Goal: Task Accomplishment & Management: Complete application form

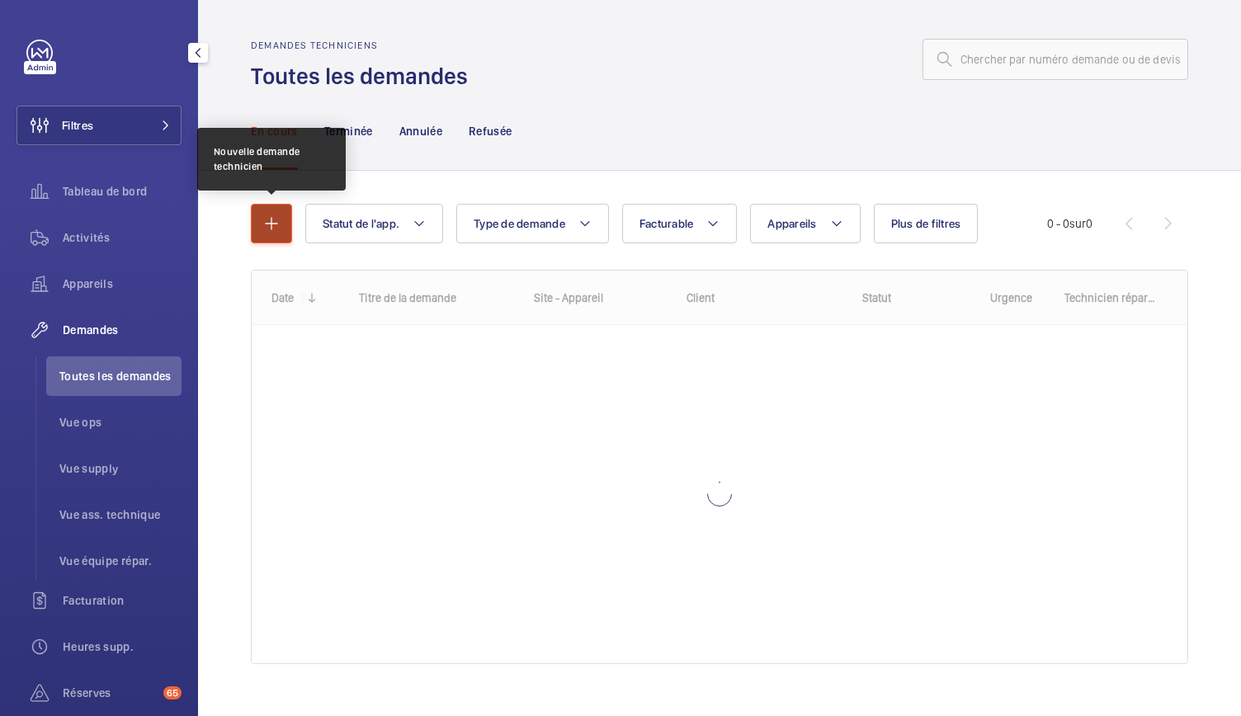
click at [273, 225] on mat-icon "button" at bounding box center [272, 224] width 20 height 20
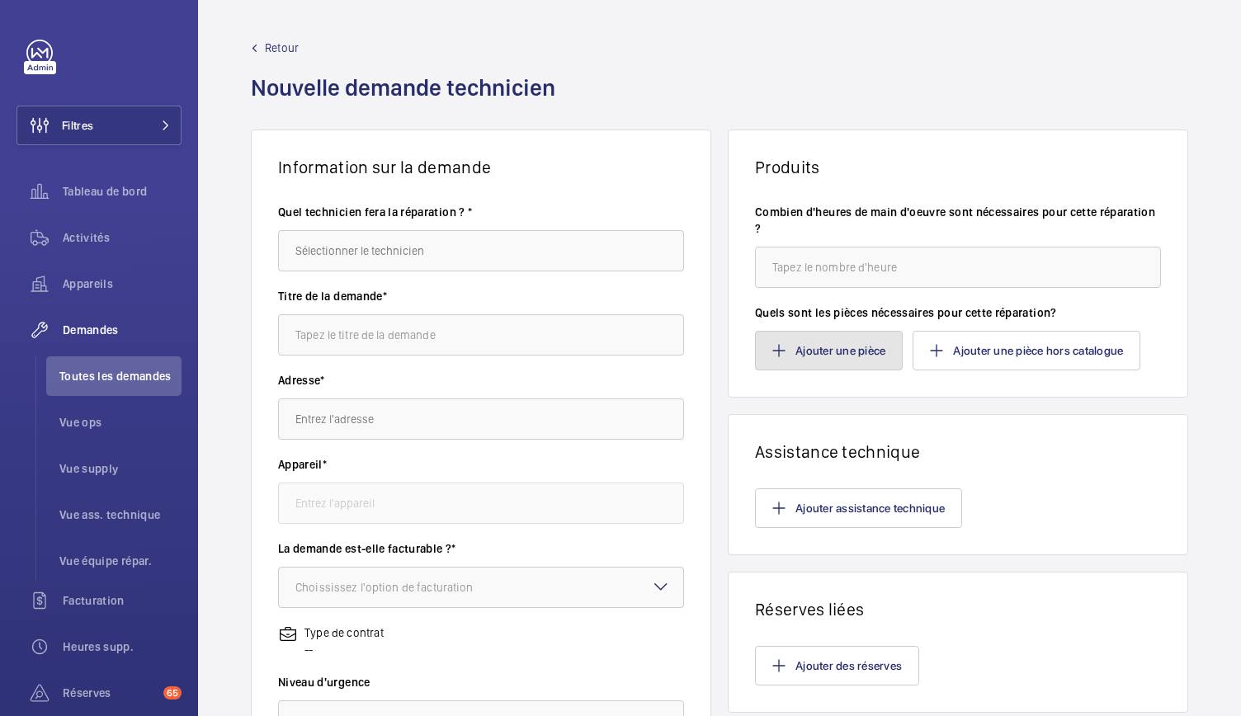
click at [820, 342] on button "Ajouter une pièce" at bounding box center [829, 351] width 148 height 40
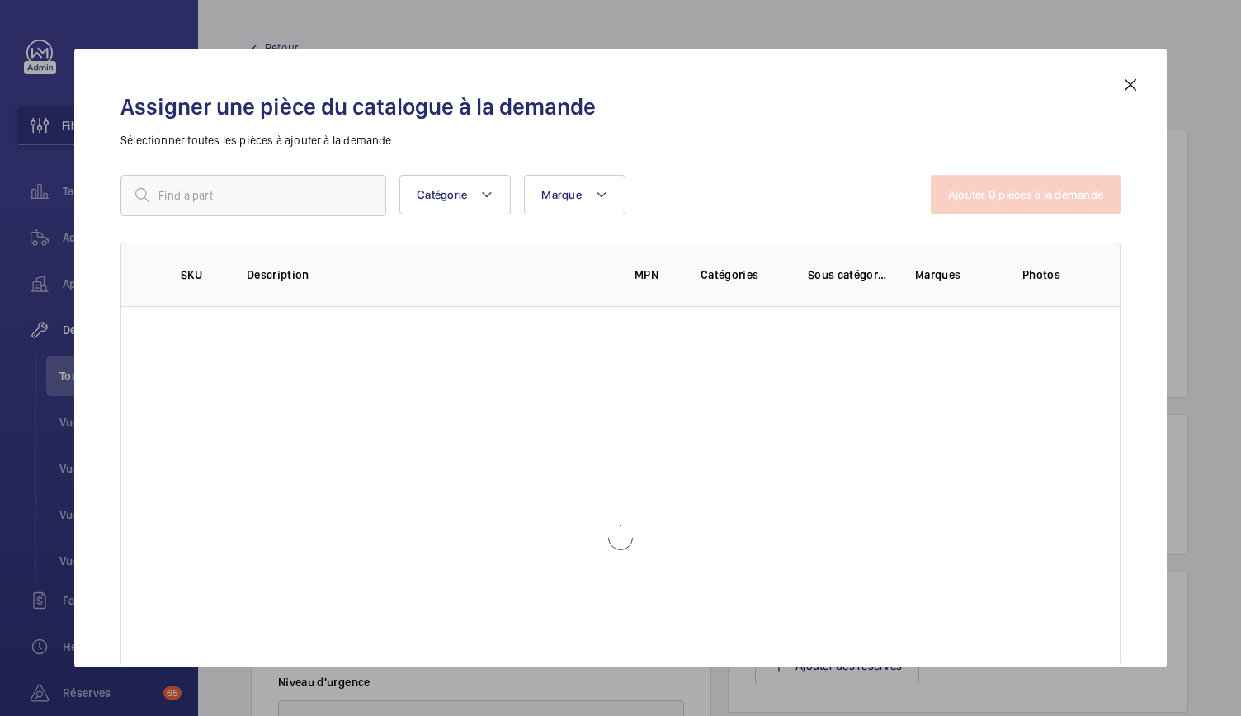
click at [219, 220] on div "Catégorie Marque Plus de filtres Réinitialiser tous les filtres Ajouter 0 pièce…" at bounding box center [620, 381] width 1000 height 413
click at [229, 194] on input "text" at bounding box center [253, 195] width 266 height 41
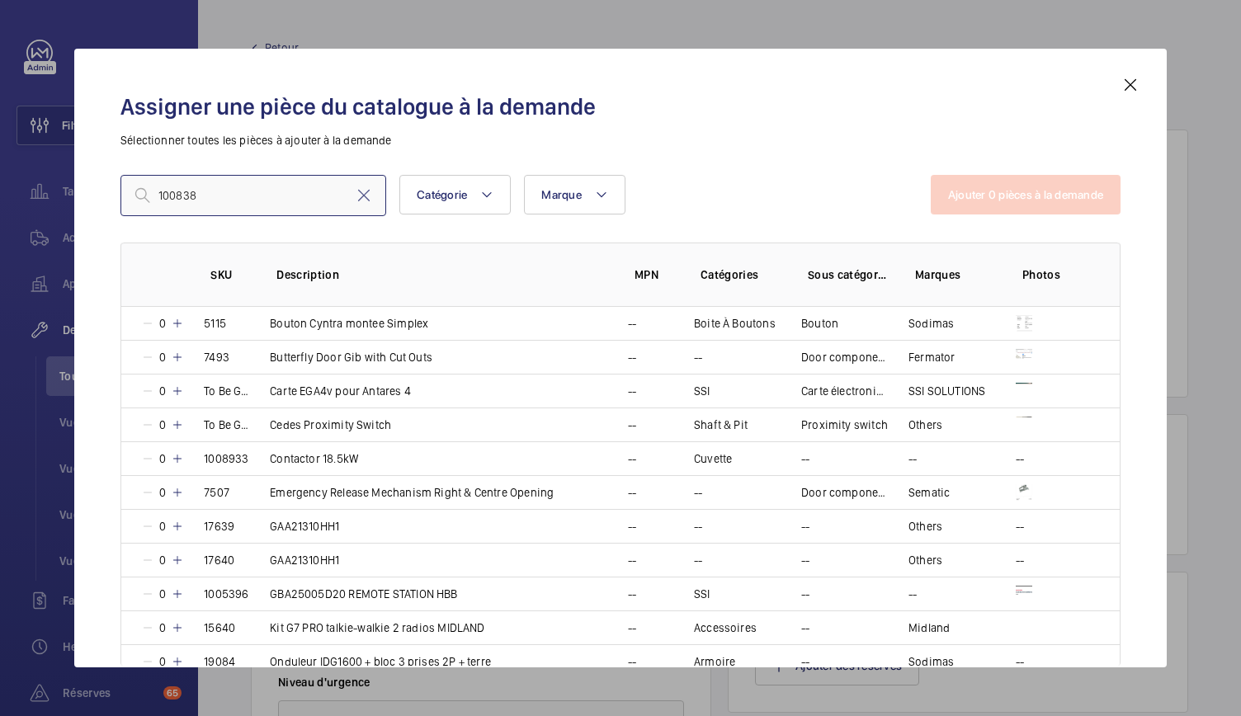
type input "1008380"
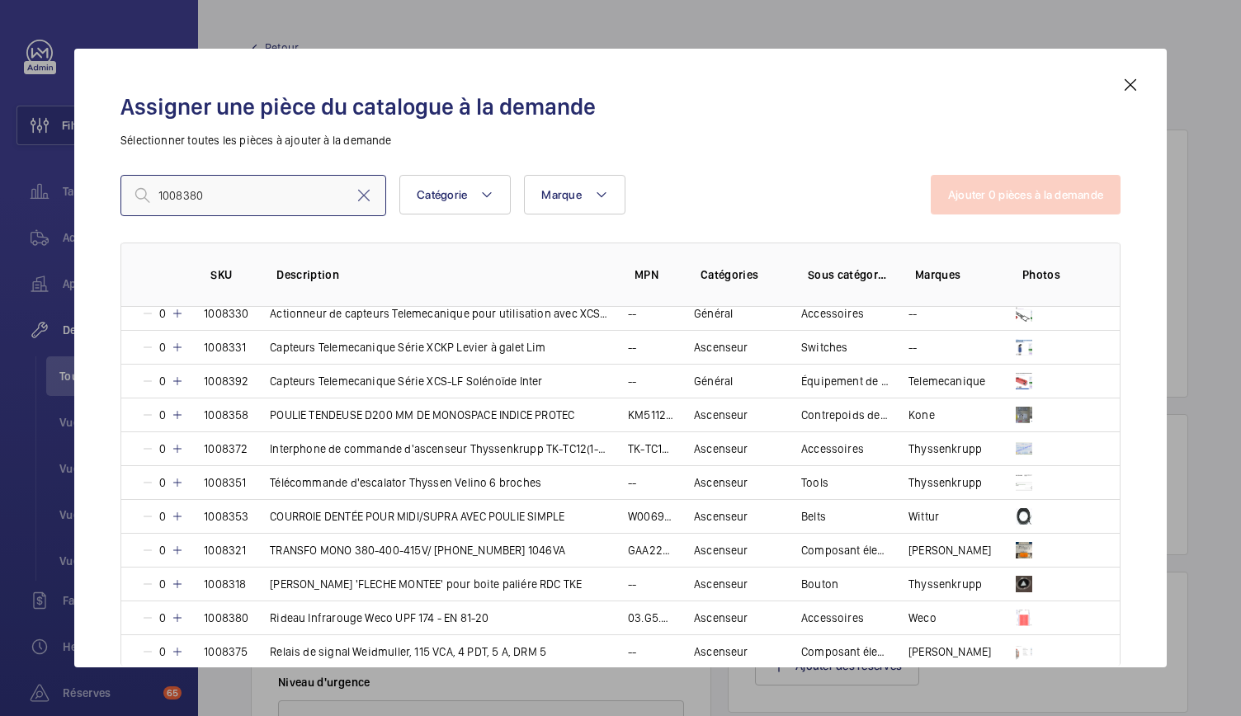
scroll to position [2920, 0]
drag, startPoint x: 231, startPoint y: 191, endPoint x: 153, endPoint y: 190, distance: 77.6
click at [153, 190] on input "1008380" at bounding box center [253, 195] width 266 height 41
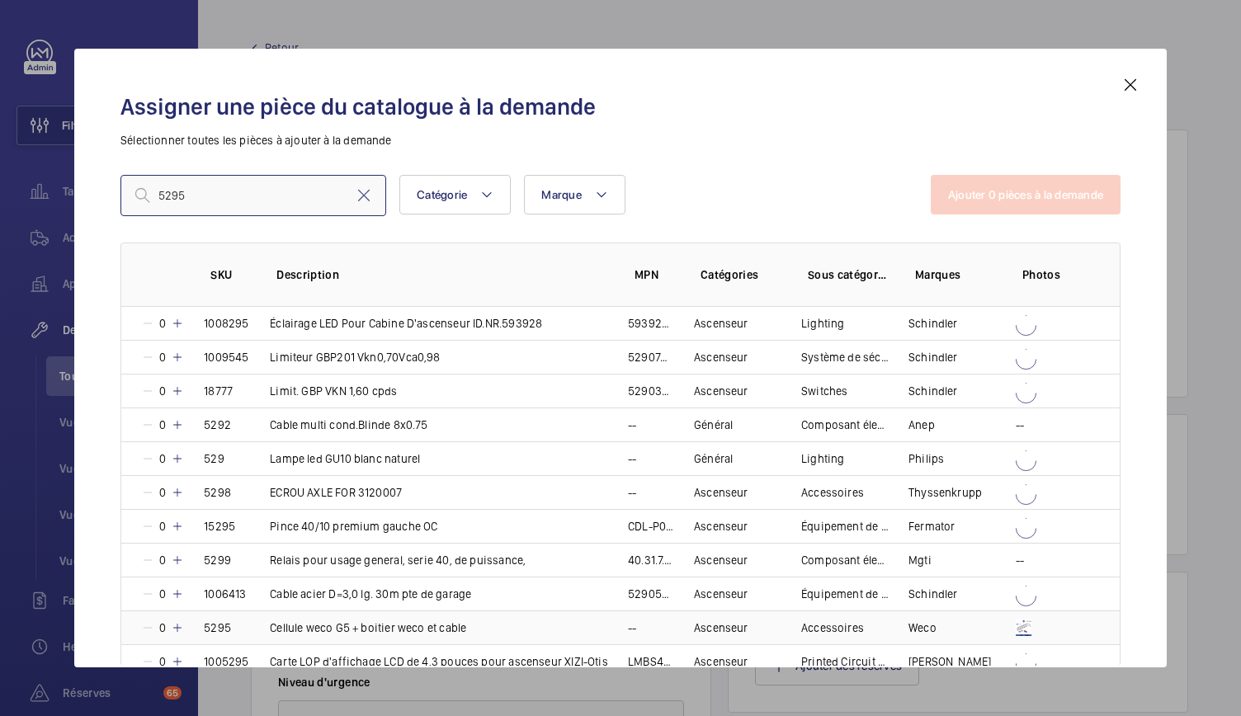
scroll to position [165, 0]
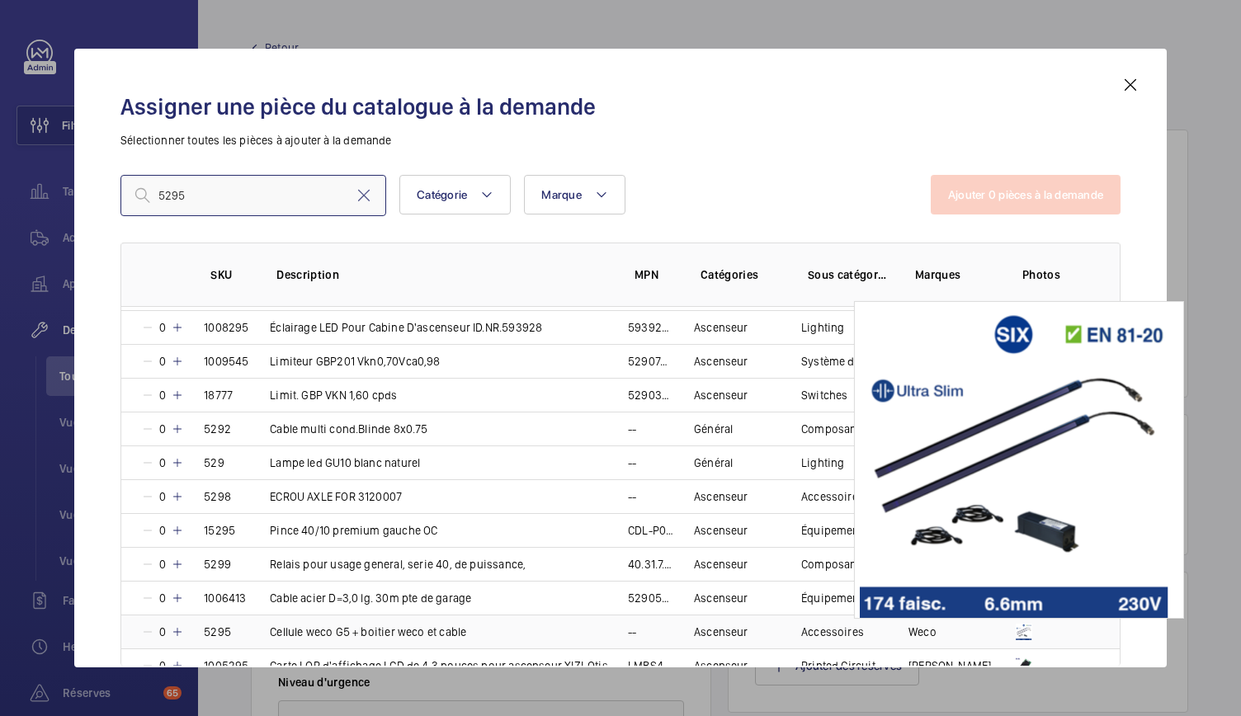
type input "5295"
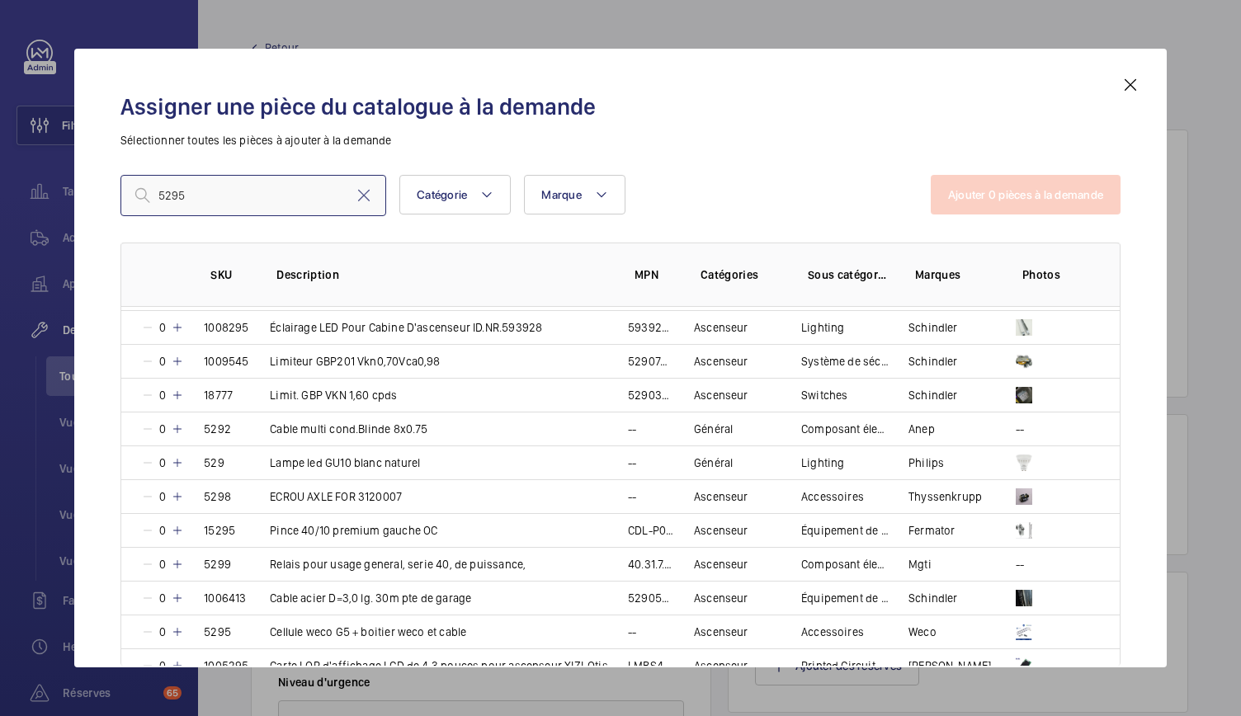
drag, startPoint x: 215, startPoint y: 205, endPoint x: 139, endPoint y: 212, distance: 76.2
click at [139, 212] on input "5295" at bounding box center [253, 195] width 266 height 41
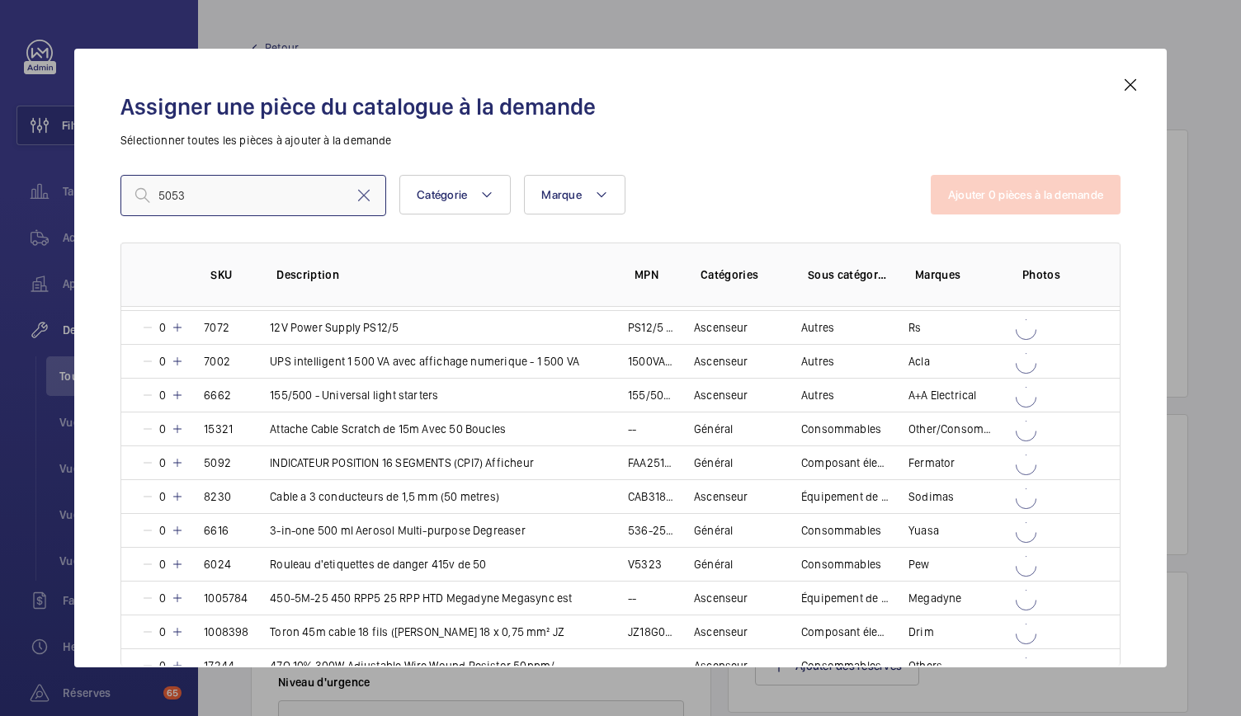
click at [164, 195] on input "5053" at bounding box center [253, 195] width 266 height 41
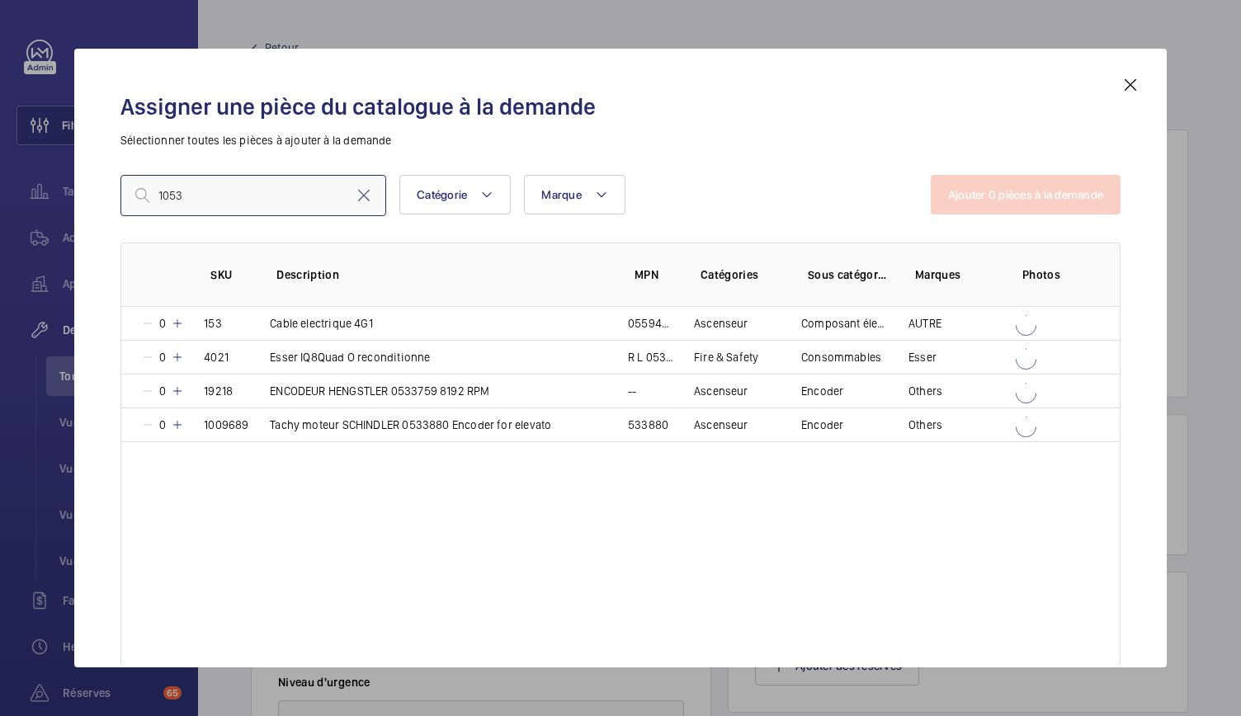
scroll to position [0, 0]
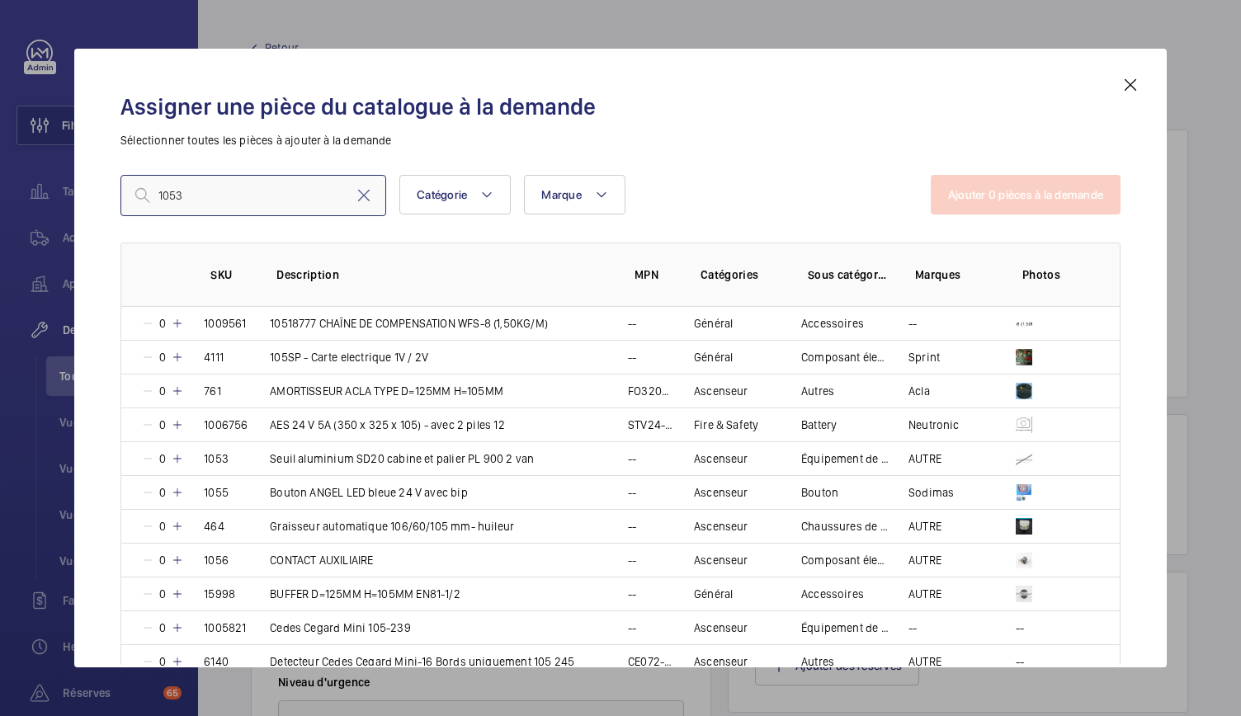
type input "1053"
click at [1131, 92] on mat-icon at bounding box center [1131, 85] width 20 height 20
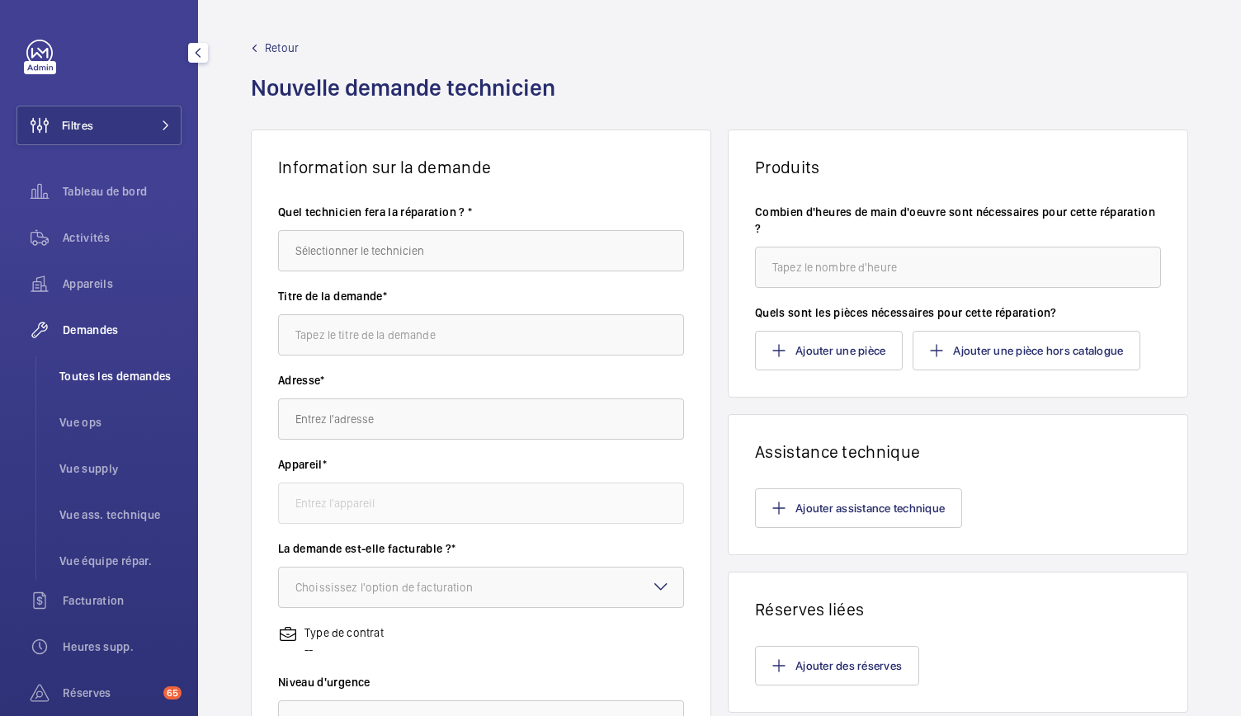
click at [94, 371] on span "Toutes les demandes" at bounding box center [120, 376] width 122 height 17
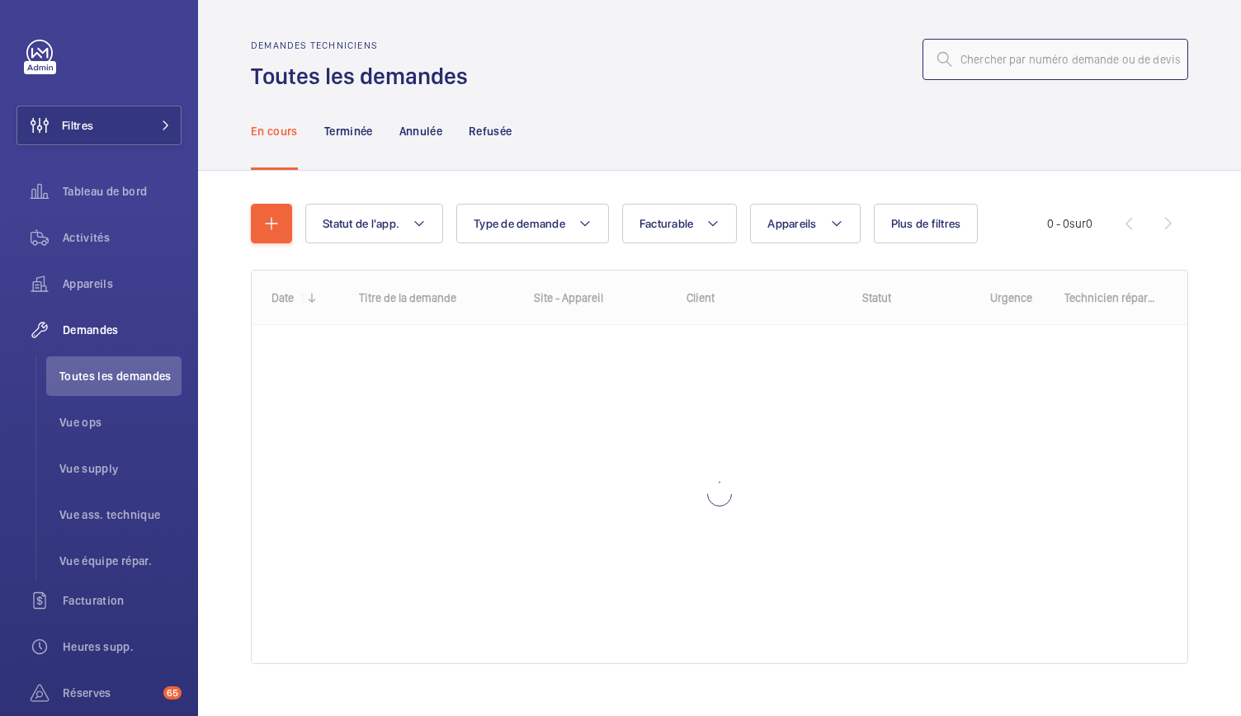
click at [947, 67] on input "text" at bounding box center [1056, 59] width 266 height 41
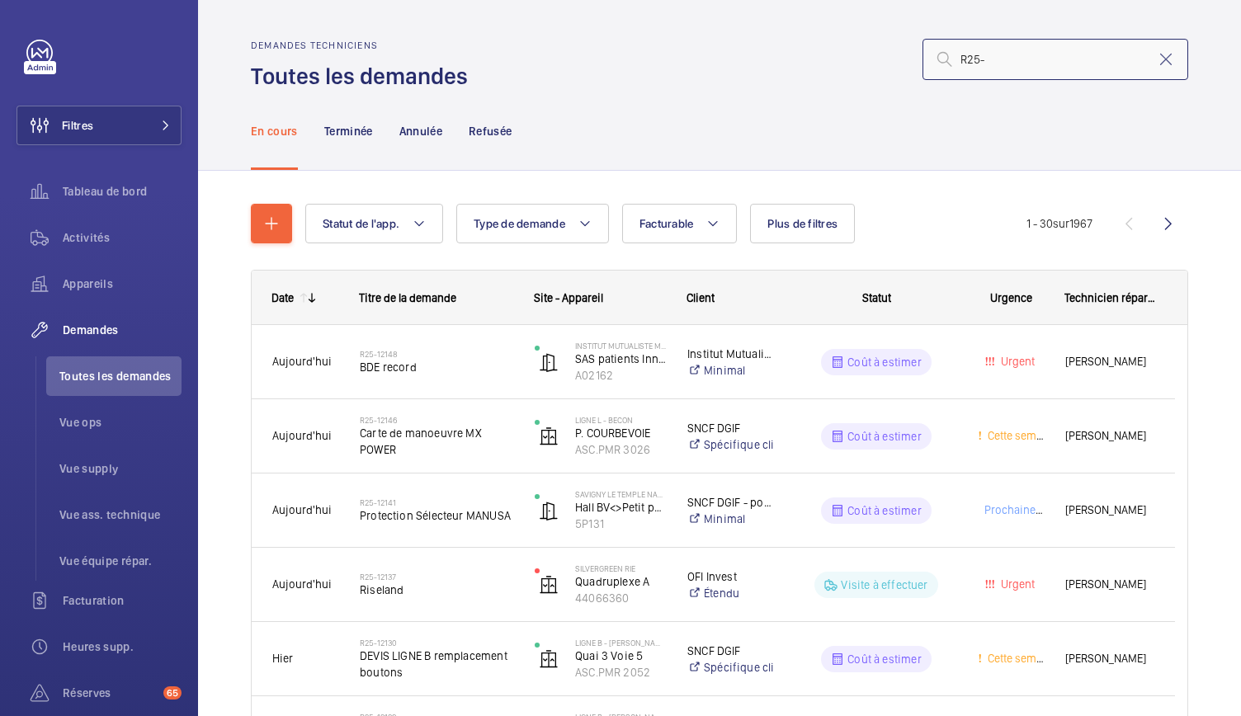
click at [1022, 42] on input "R25-" at bounding box center [1056, 59] width 266 height 41
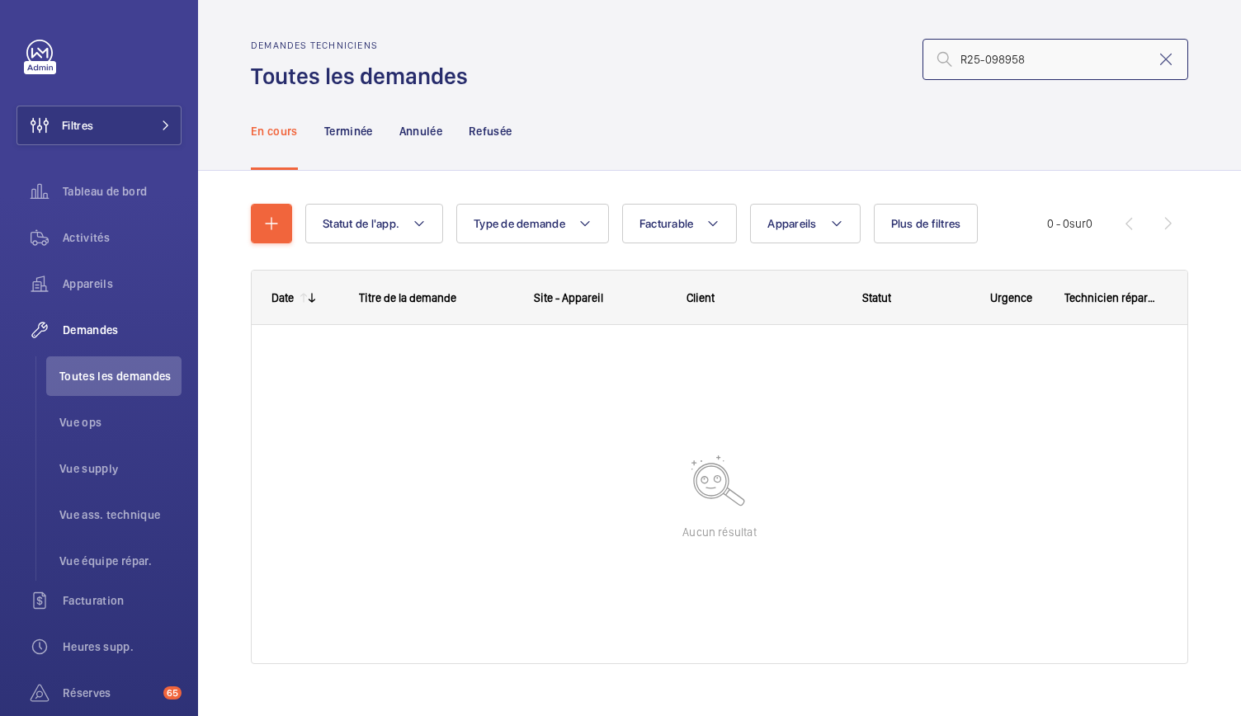
click at [984, 65] on input "R25-098958" at bounding box center [1056, 59] width 266 height 41
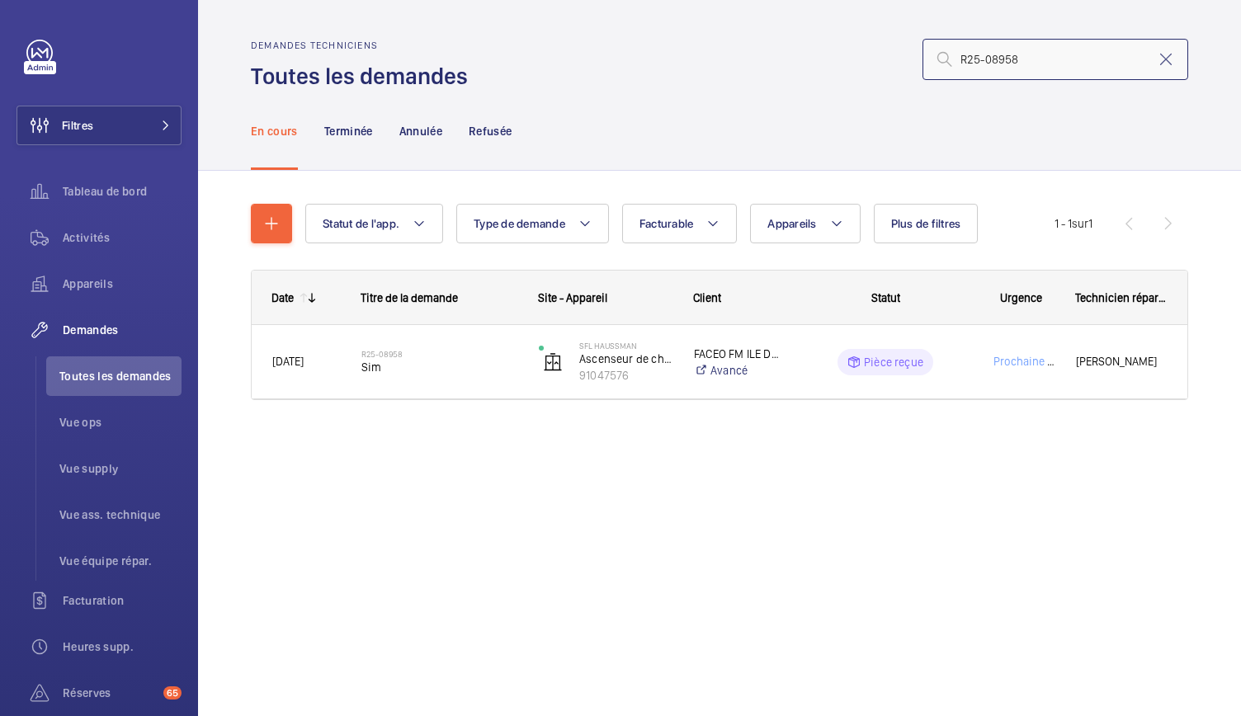
click at [1019, 60] on input "R25-08958" at bounding box center [1056, 59] width 266 height 41
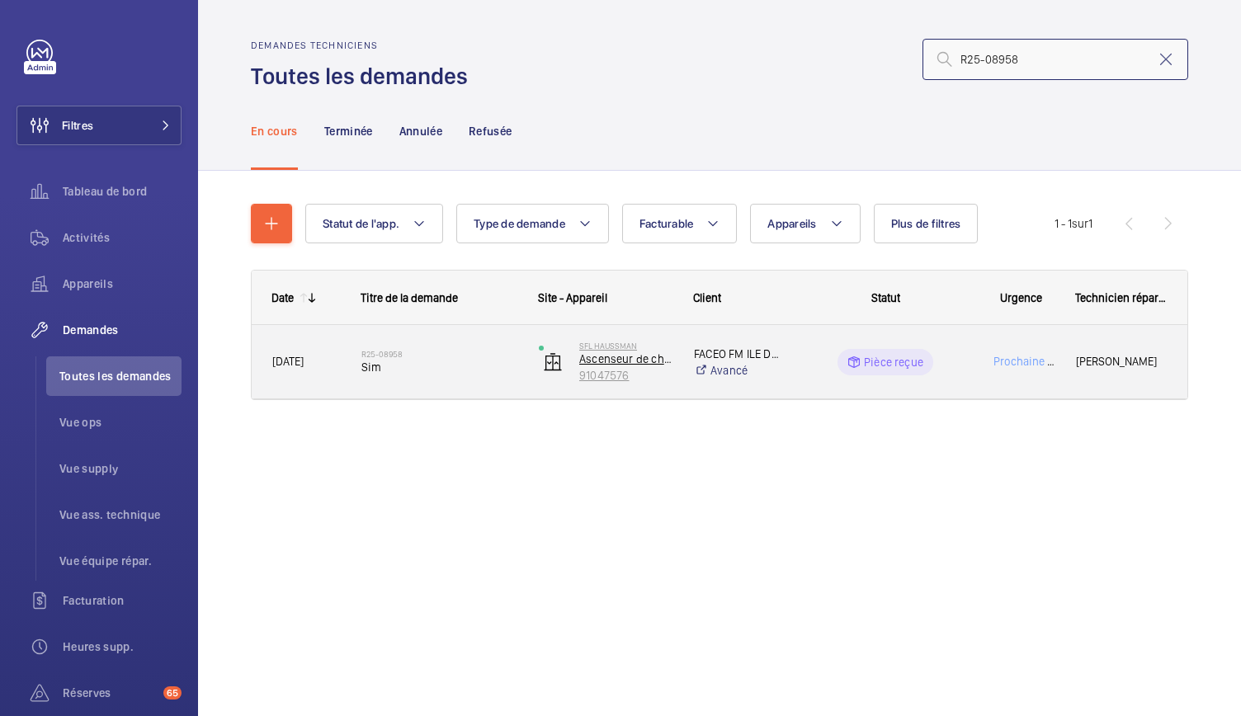
type input "R25-08958"
click at [606, 373] on p "91047576" at bounding box center [625, 375] width 93 height 17
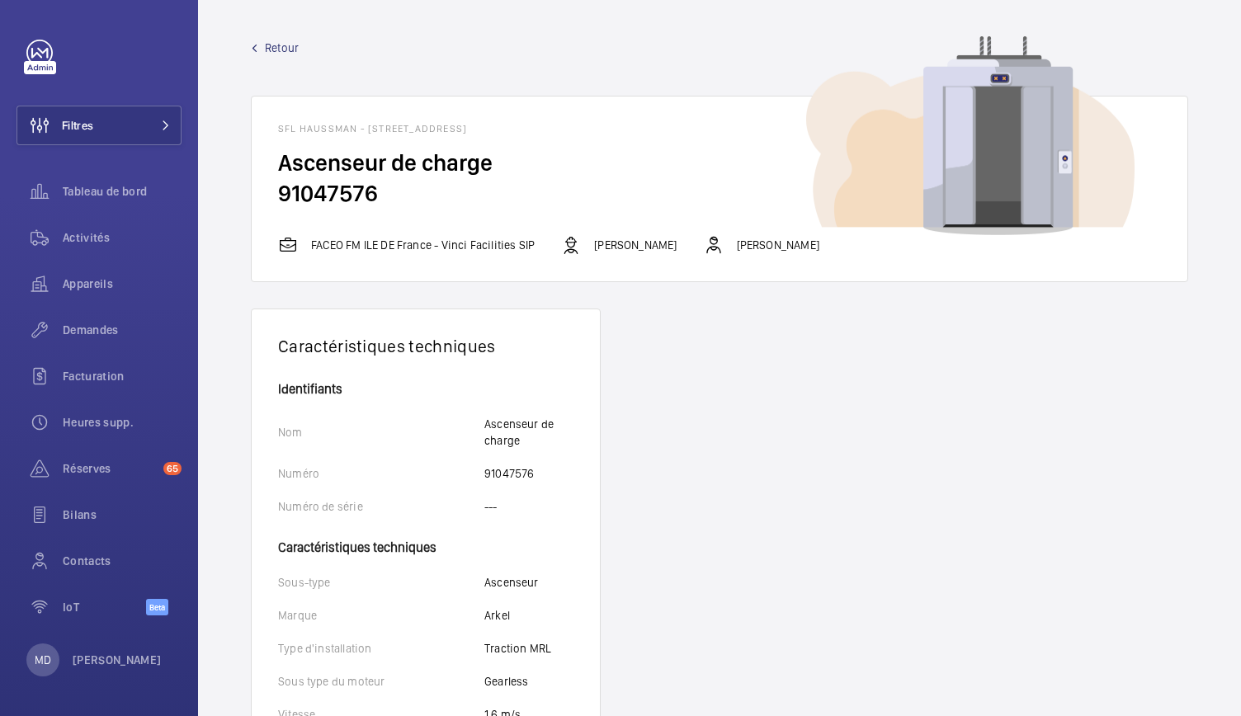
click at [281, 50] on span "Retour" at bounding box center [282, 48] width 34 height 17
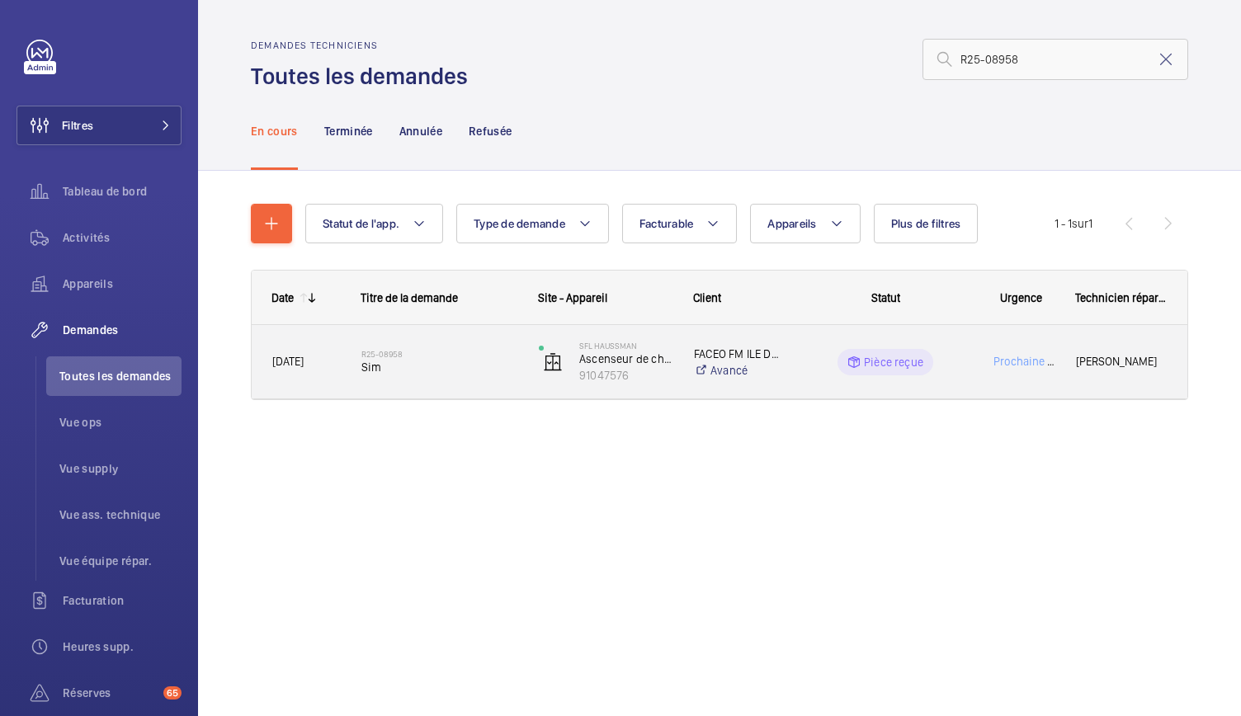
click at [370, 361] on span "Sim" at bounding box center [439, 367] width 156 height 17
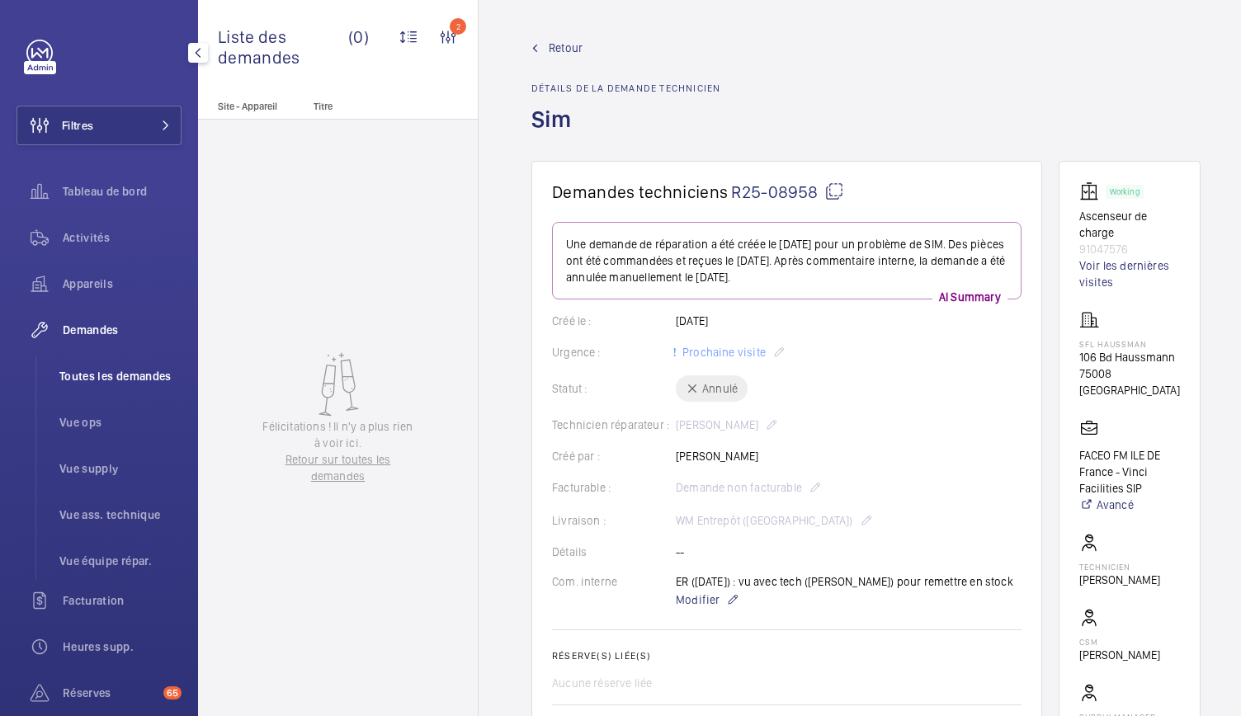
click at [135, 361] on li "Toutes les demandes" at bounding box center [113, 376] width 135 height 40
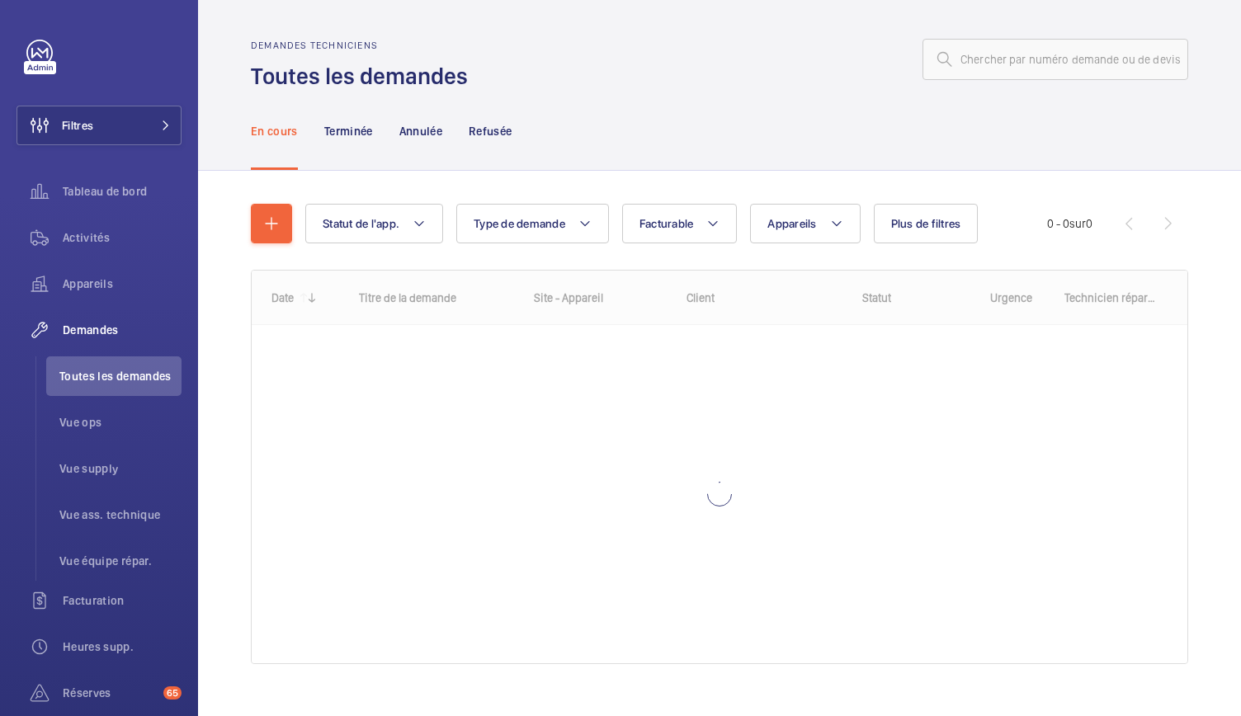
click at [271, 245] on wm-front-shared-table-view-engine "Statut de l'app. Type de demande Facturable Appareils Plus de filtres Statut de…" at bounding box center [719, 454] width 937 height 500
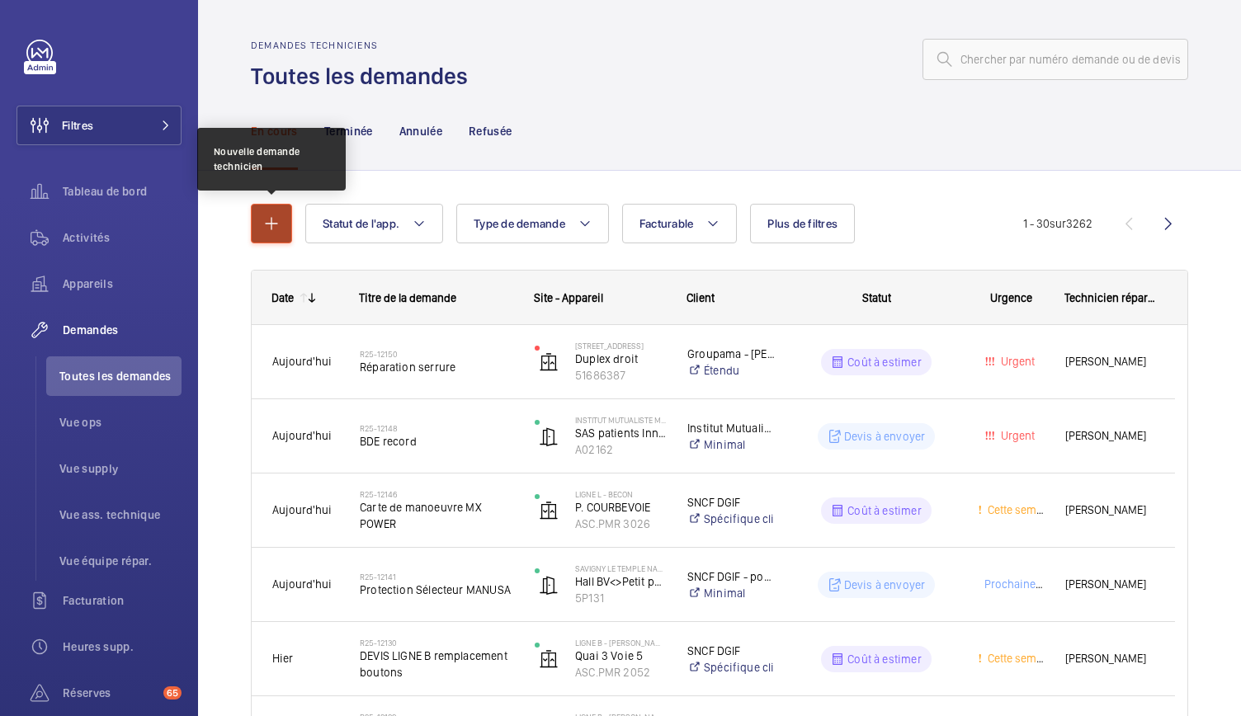
click at [274, 232] on mat-icon "button" at bounding box center [272, 224] width 20 height 20
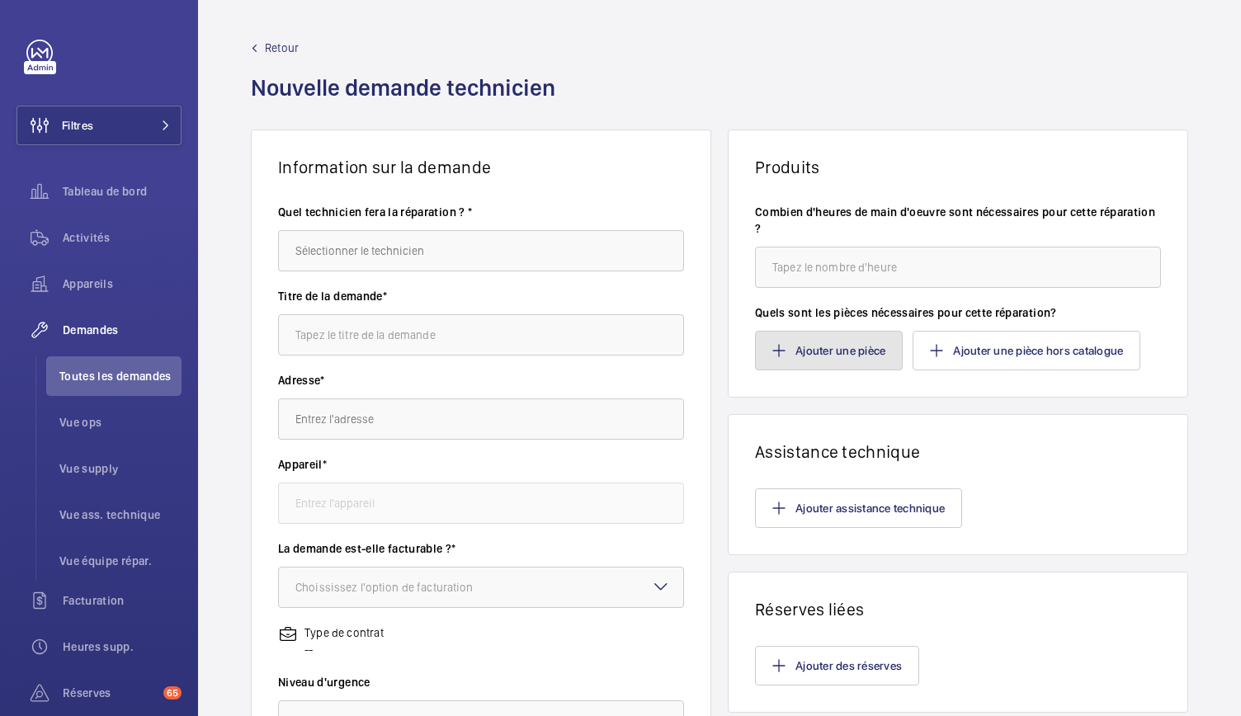
click at [804, 340] on button "Ajouter une pièce" at bounding box center [829, 351] width 148 height 40
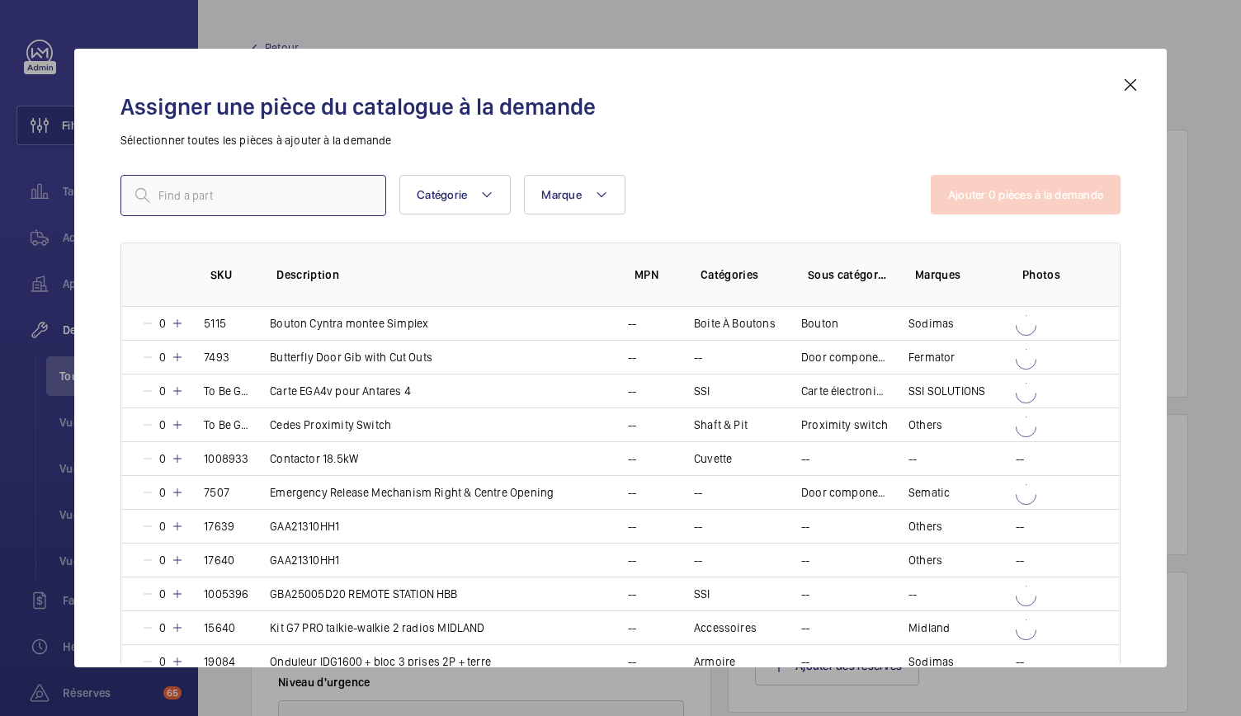
click at [315, 192] on input "text" at bounding box center [253, 195] width 266 height 41
paste input "Galet Ø 60 - compatible porte S6 / D6 / S11 / D11"
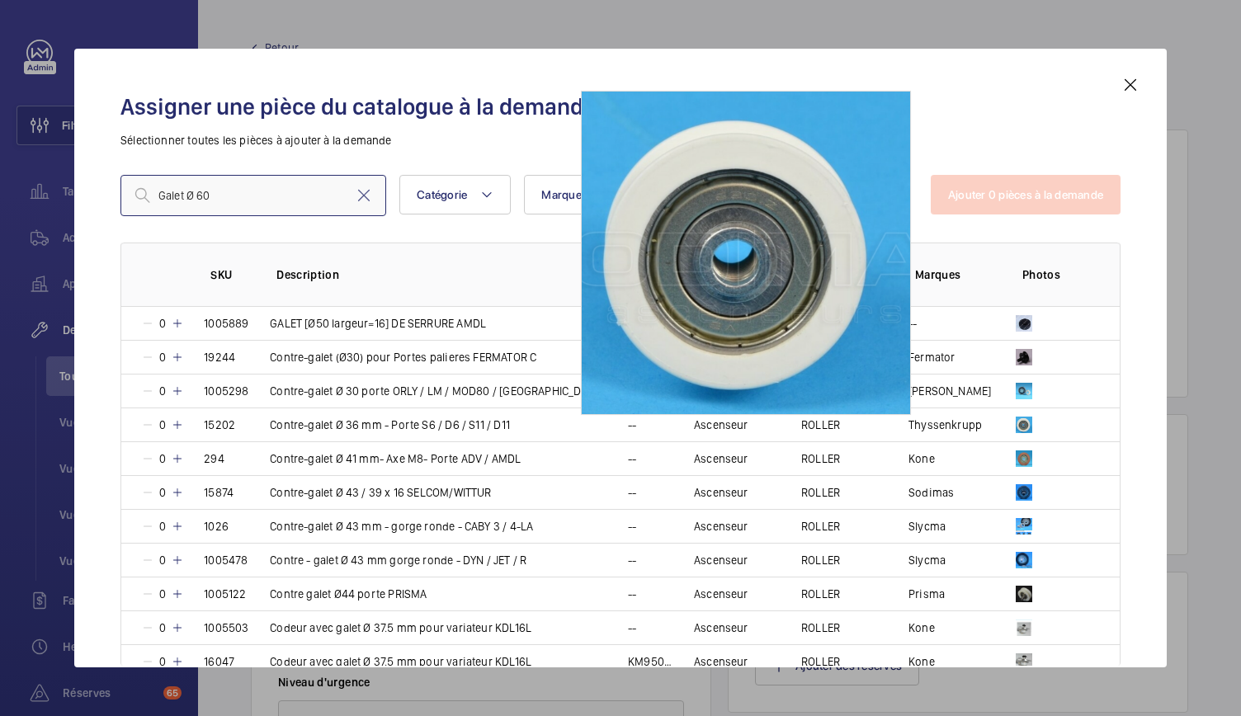
type input "Galet Ø 60"
